Goal: Task Accomplishment & Management: Manage account settings

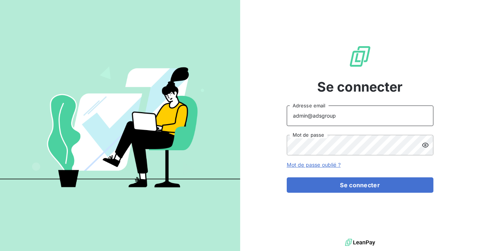
click at [343, 118] on input "admin@adsgroup" at bounding box center [360, 116] width 147 height 21
type input "admin@btlux"
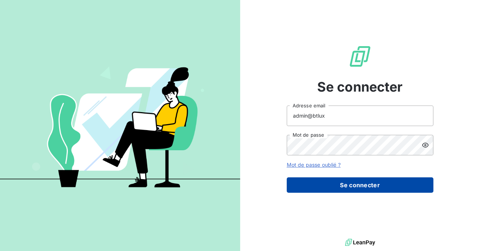
click at [336, 181] on button "Se connecter" at bounding box center [360, 184] width 147 height 15
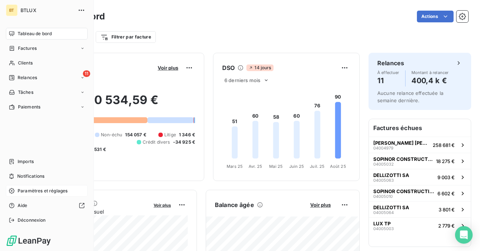
click at [40, 195] on div "Paramètres et réglages" at bounding box center [47, 191] width 82 height 12
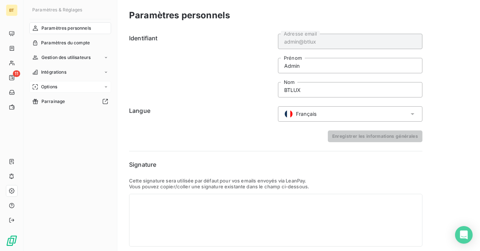
click at [52, 87] on span "Options" at bounding box center [49, 87] width 16 height 7
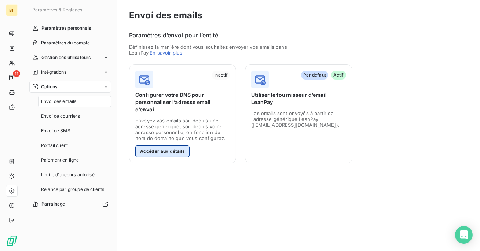
click at [163, 146] on button "Accéder aux détails" at bounding box center [162, 152] width 54 height 12
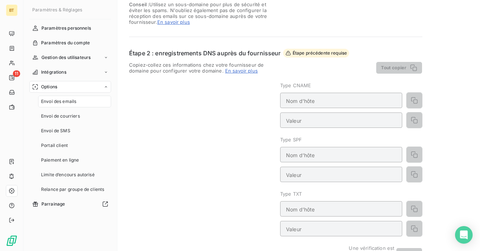
scroll to position [110, 0]
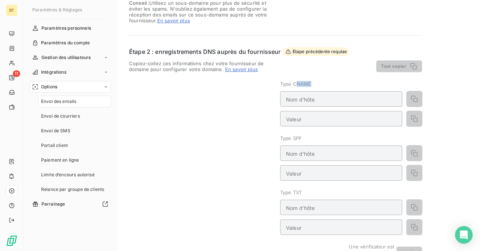
drag, startPoint x: 315, startPoint y: 81, endPoint x: 295, endPoint y: 81, distance: 19.4
click at [295, 81] on div "Type CNAME" at bounding box center [351, 84] width 142 height 6
click at [319, 84] on div "Type CNAME" at bounding box center [351, 84] width 142 height 6
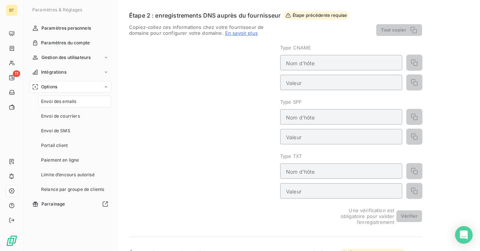
scroll to position [0, 0]
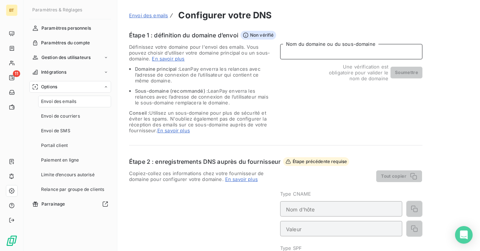
click at [332, 49] on input "Nom du domaine ou du sous-domaine" at bounding box center [351, 51] width 142 height 15
type input "geoxium.fr"
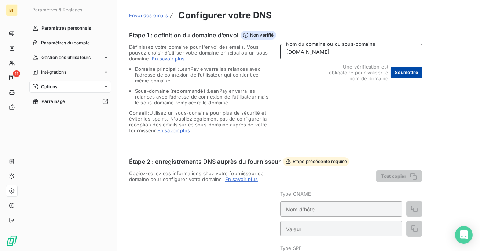
type input "[DOMAIN_NAME]"
click at [407, 72] on button "Soumettre" at bounding box center [406, 73] width 32 height 12
type input "[DOMAIN_NAME]"
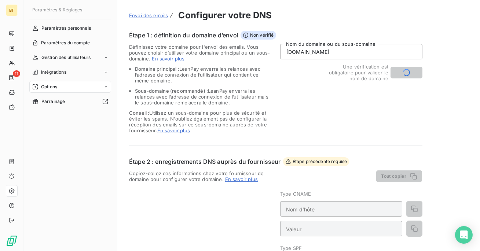
type input "v=spf1 include:[DOMAIN_NAME] ~all"
type input "mta._[DOMAIN_NAME]"
type input "k=rsa; p=MIGfMA0GCSqGSIb3DQEBAQUAA4GNADCBiQKBgQDQ+kxE+WzHLQSD48jejLyLzh/vUBzVfU…"
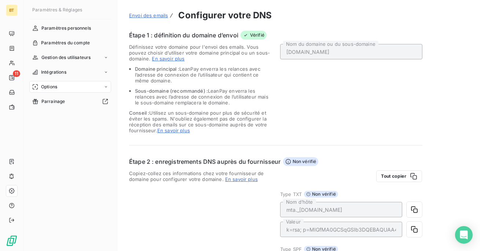
click at [345, 103] on div "[DOMAIN_NAME] Nom du domaine ou du sous-domaine" at bounding box center [351, 88] width 142 height 89
